Goal: Check status: Check status

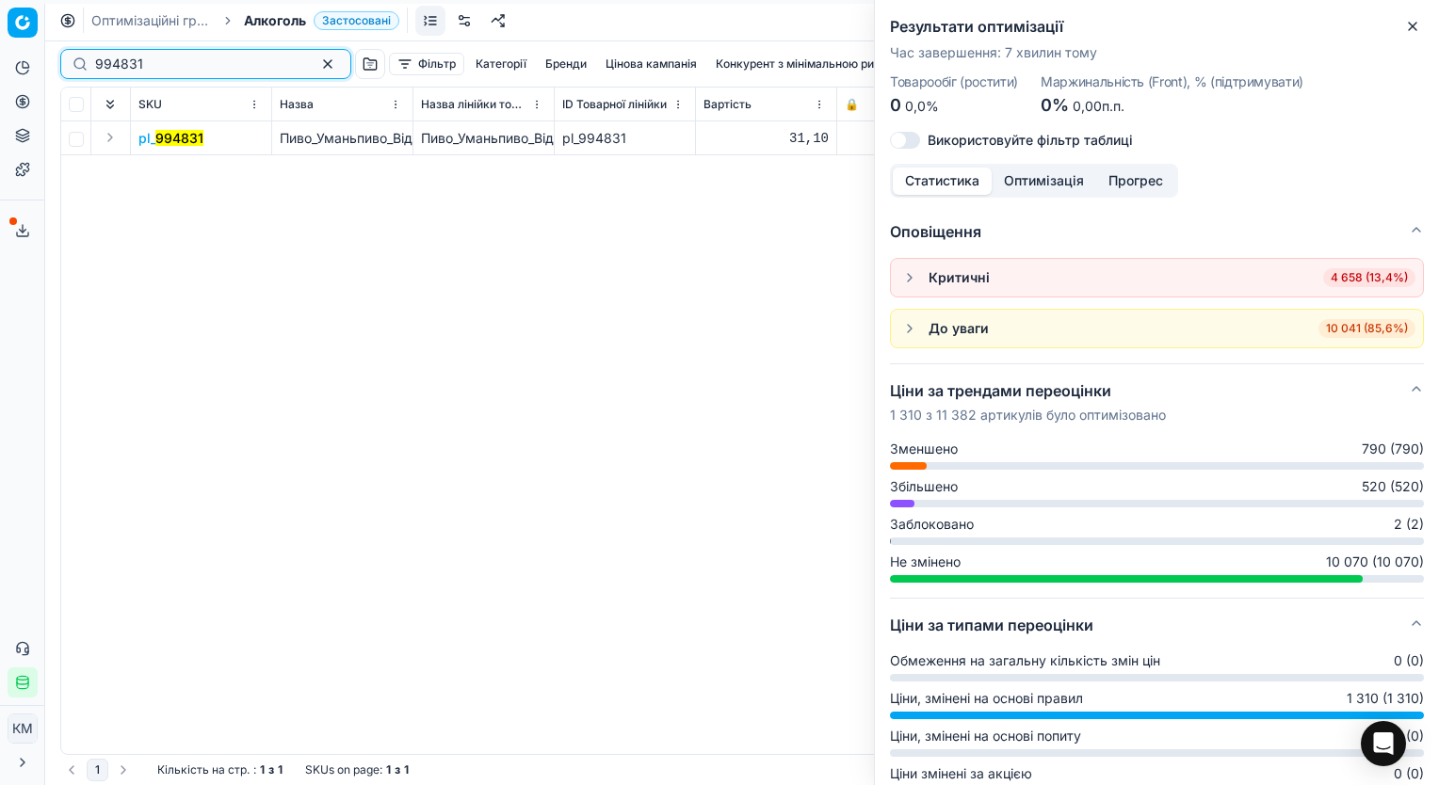
click at [177, 63] on input "994831" at bounding box center [198, 64] width 206 height 19
paste input "421349"
type input "421349"
click at [1417, 23] on icon "button" at bounding box center [1412, 26] width 15 height 15
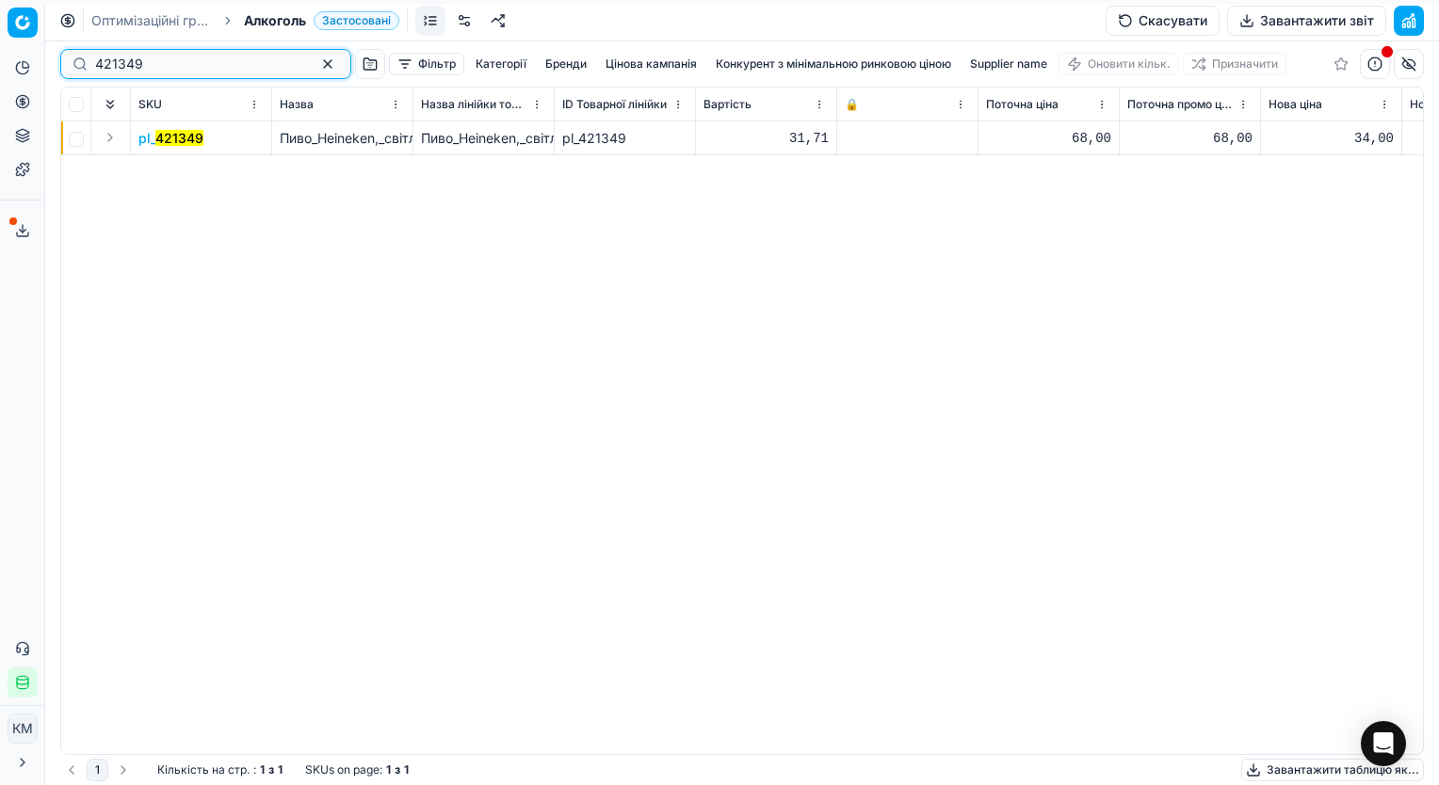
click at [194, 73] on input "421349" at bounding box center [198, 64] width 206 height 19
click at [143, 139] on span "pl_ 421349" at bounding box center [170, 138] width 65 height 19
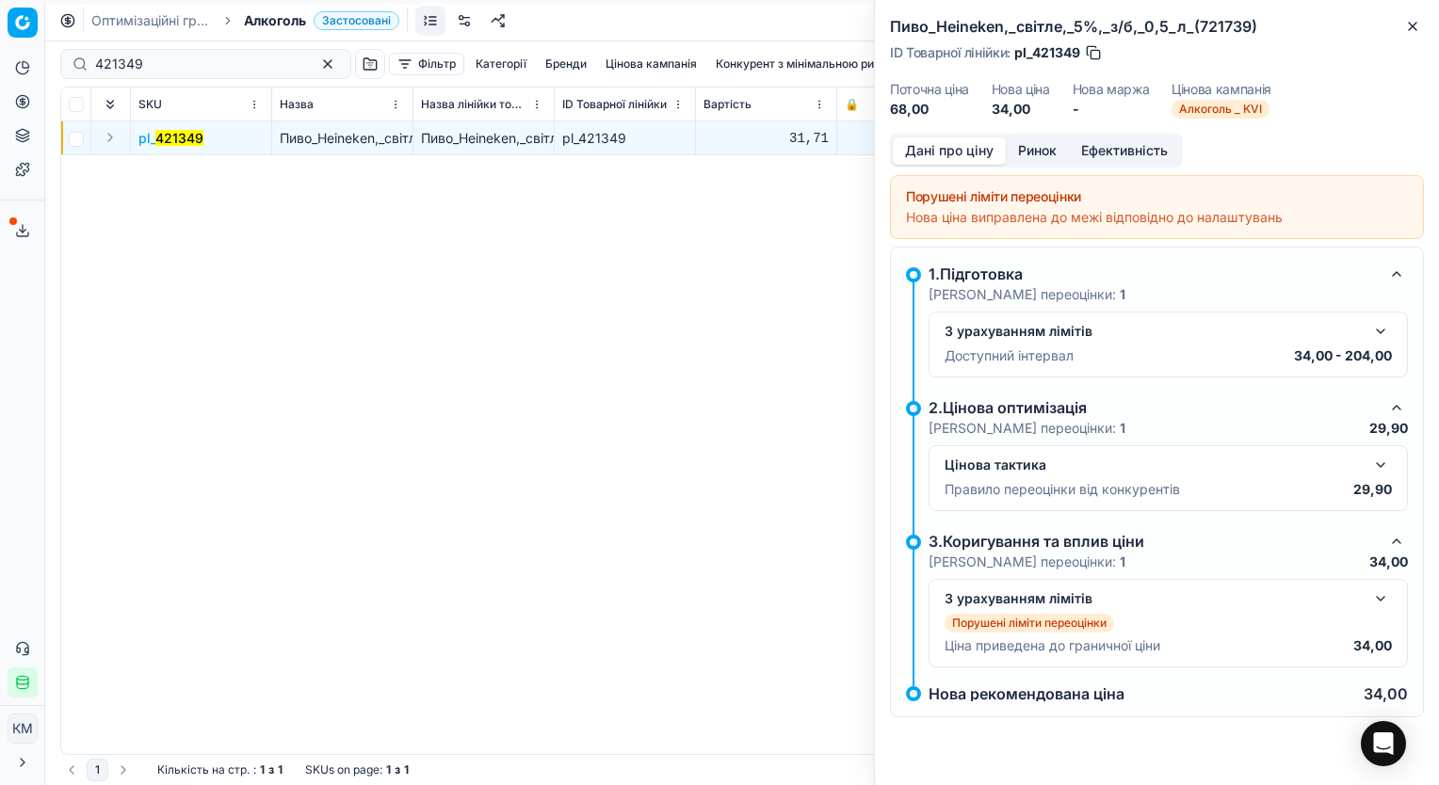
click at [1042, 153] on button "Ринок" at bounding box center [1037, 150] width 63 height 27
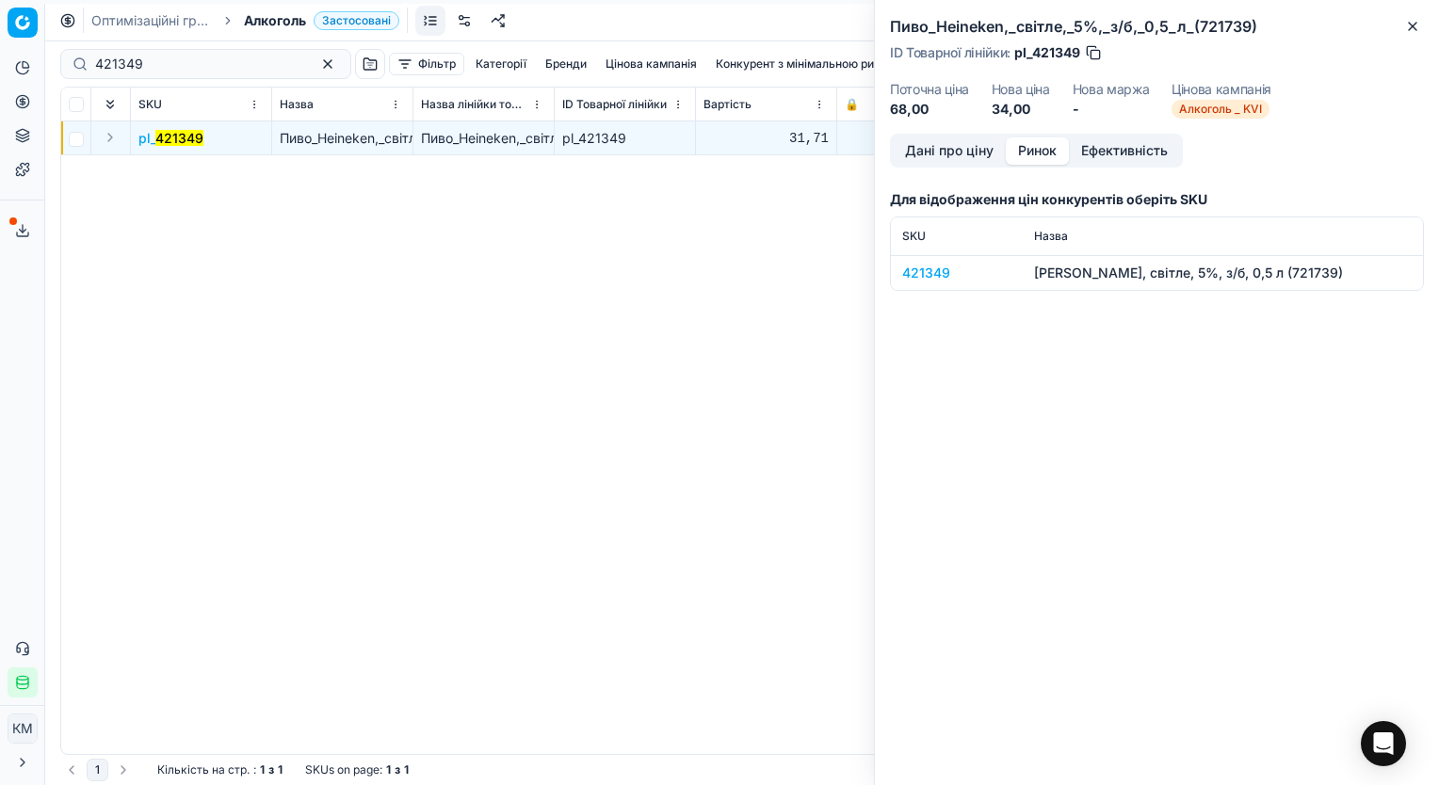
click at [916, 274] on div "421349" at bounding box center [956, 273] width 109 height 19
